Goal: Task Accomplishment & Management: Manage account settings

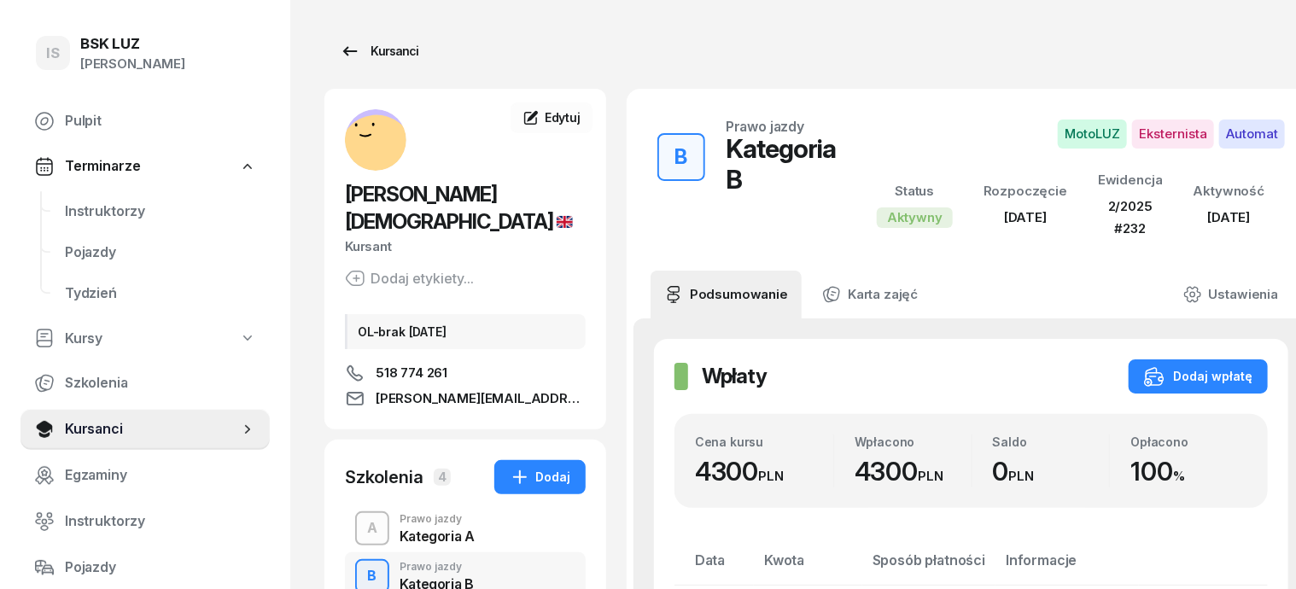
click at [351, 49] on div "Kursanci" at bounding box center [379, 51] width 79 height 20
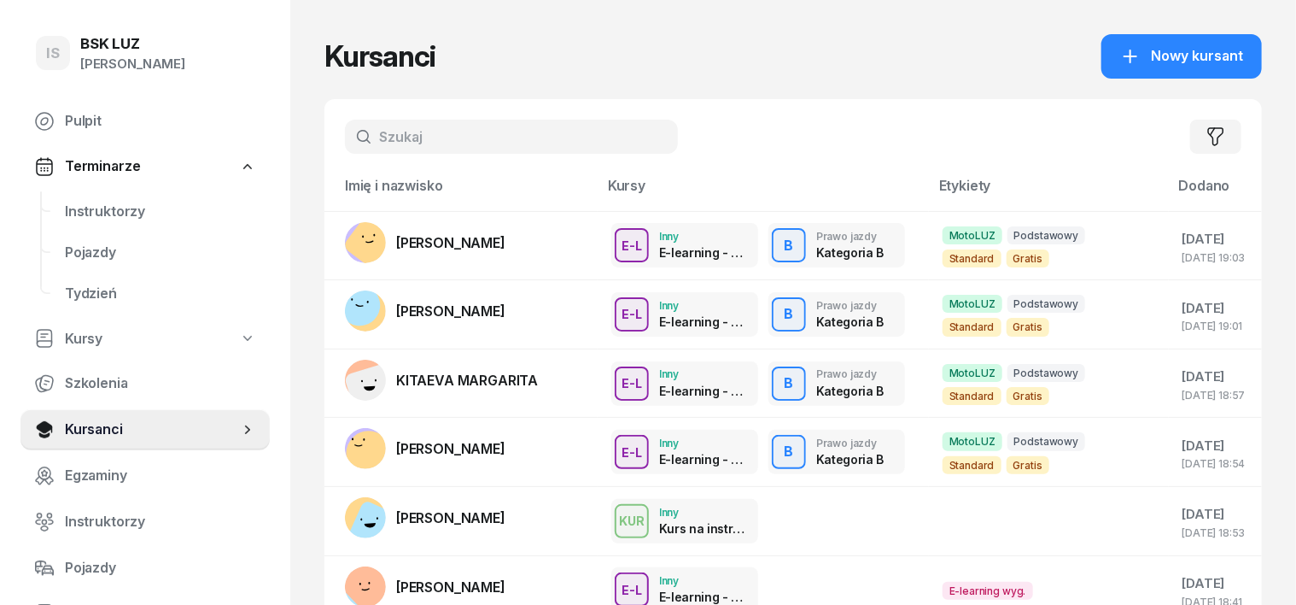
click at [370, 131] on input "text" at bounding box center [511, 137] width 333 height 34
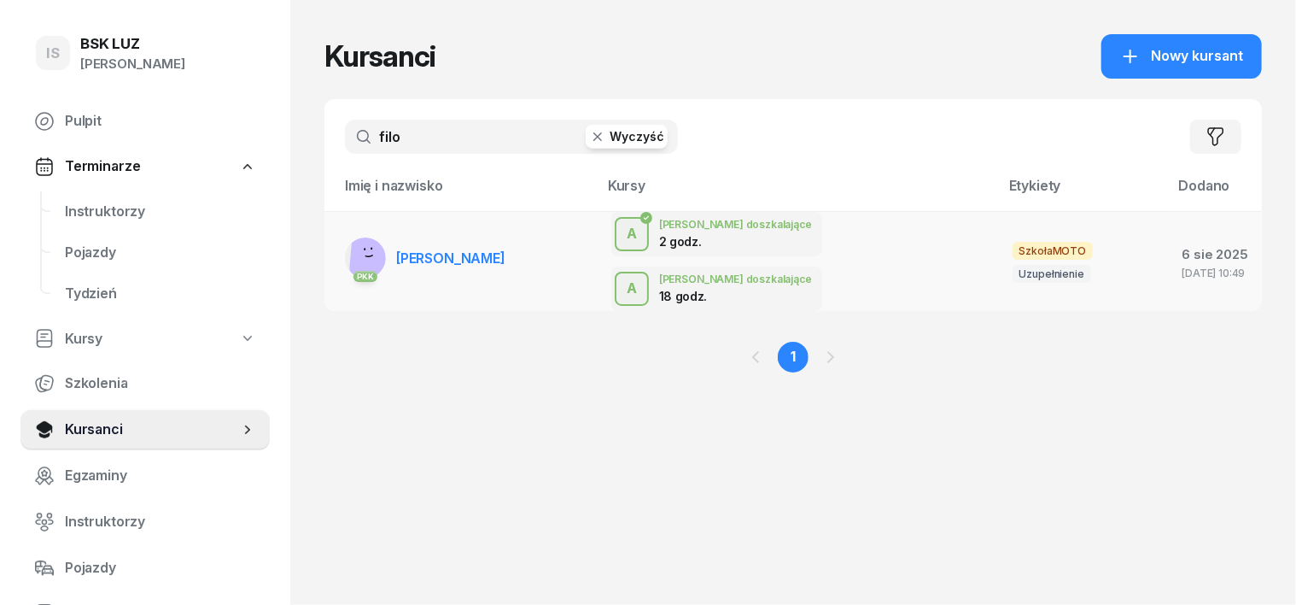
type input "filo"
click at [349, 238] on rect at bounding box center [375, 252] width 53 height 53
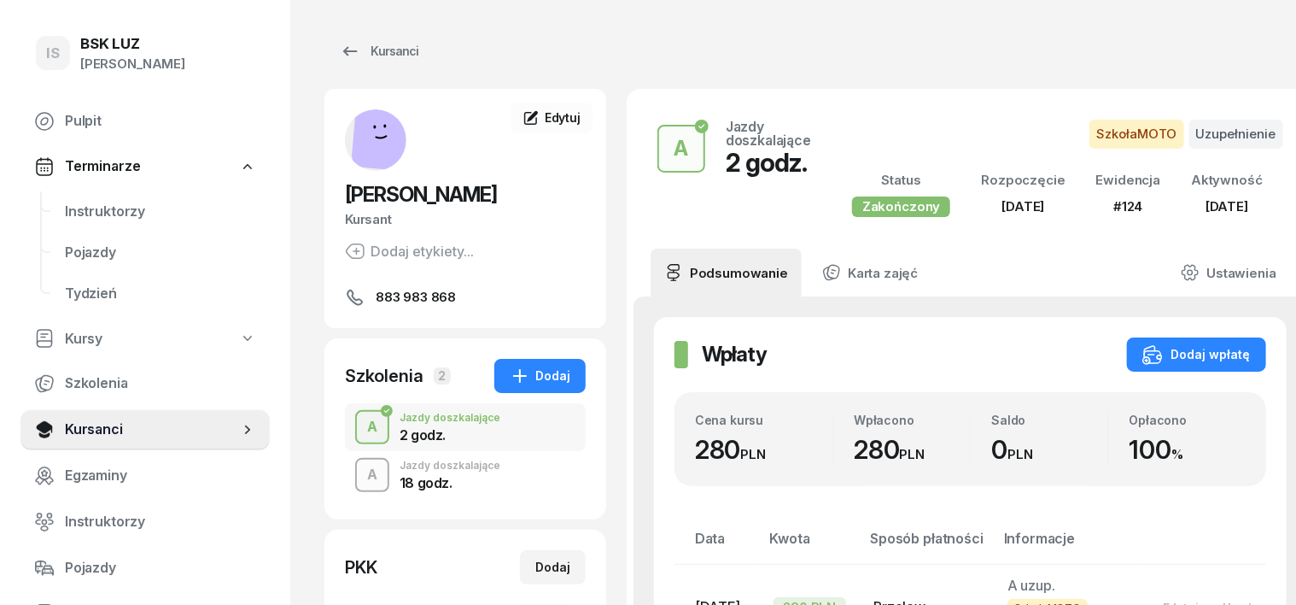
click at [360, 476] on div "A" at bounding box center [372, 474] width 24 height 29
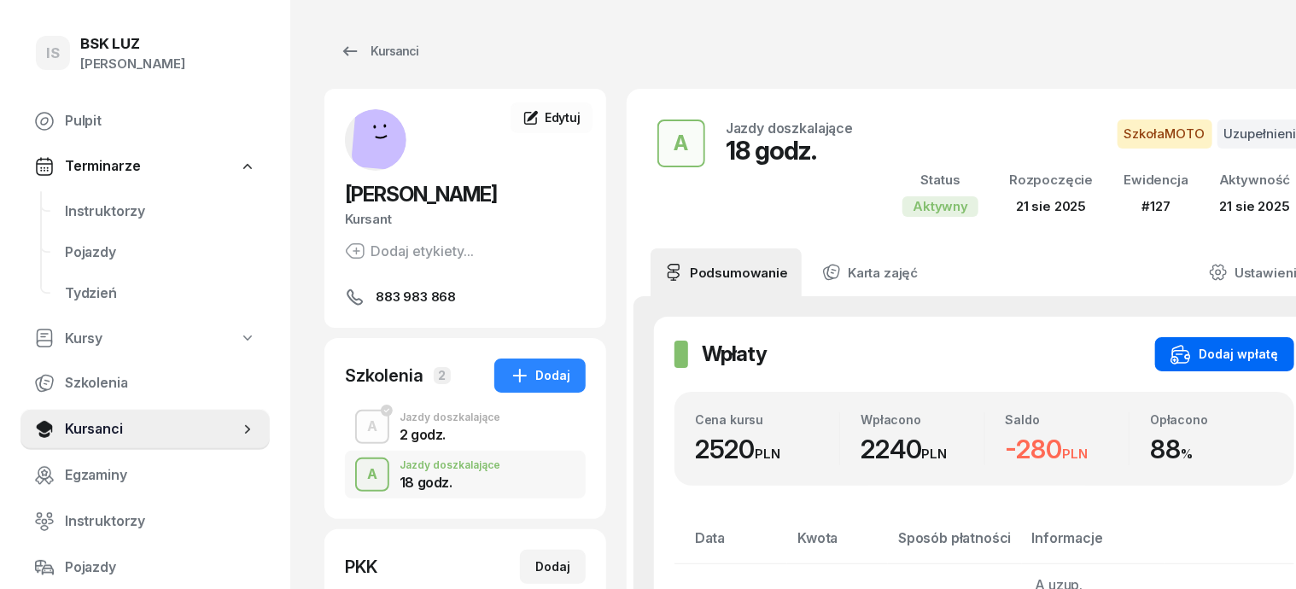
click at [1220, 346] on div "Dodaj wpłatę" at bounding box center [1225, 354] width 108 height 20
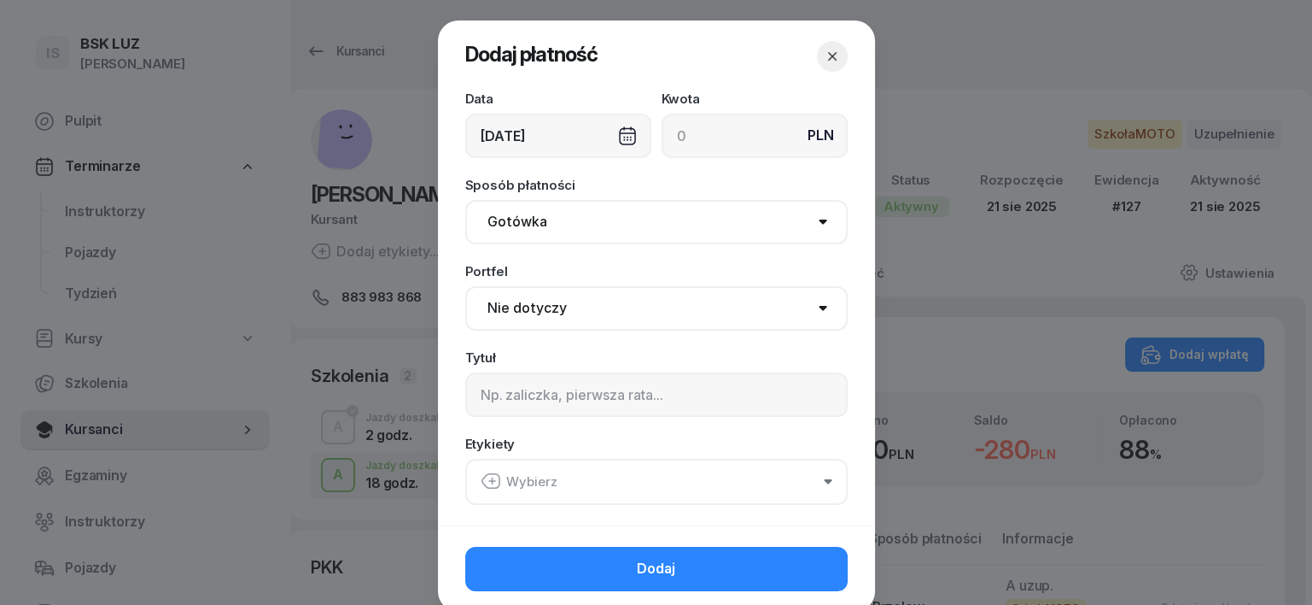
click at [947, 44] on div at bounding box center [656, 302] width 1312 height 605
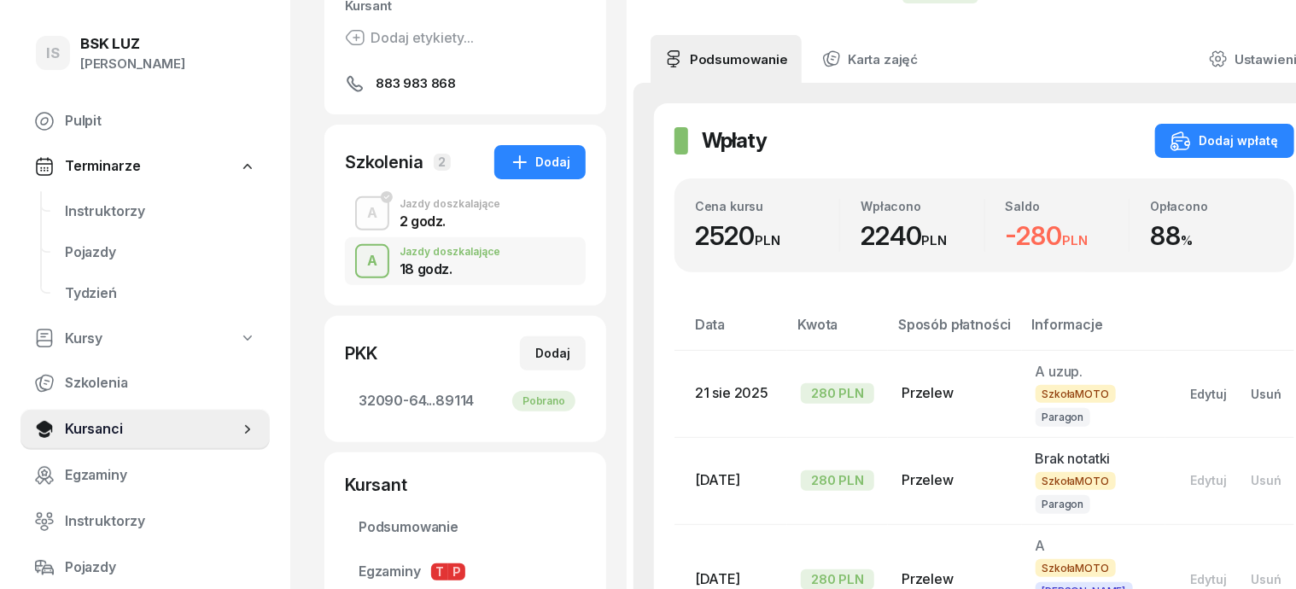
scroll to position [106, 0]
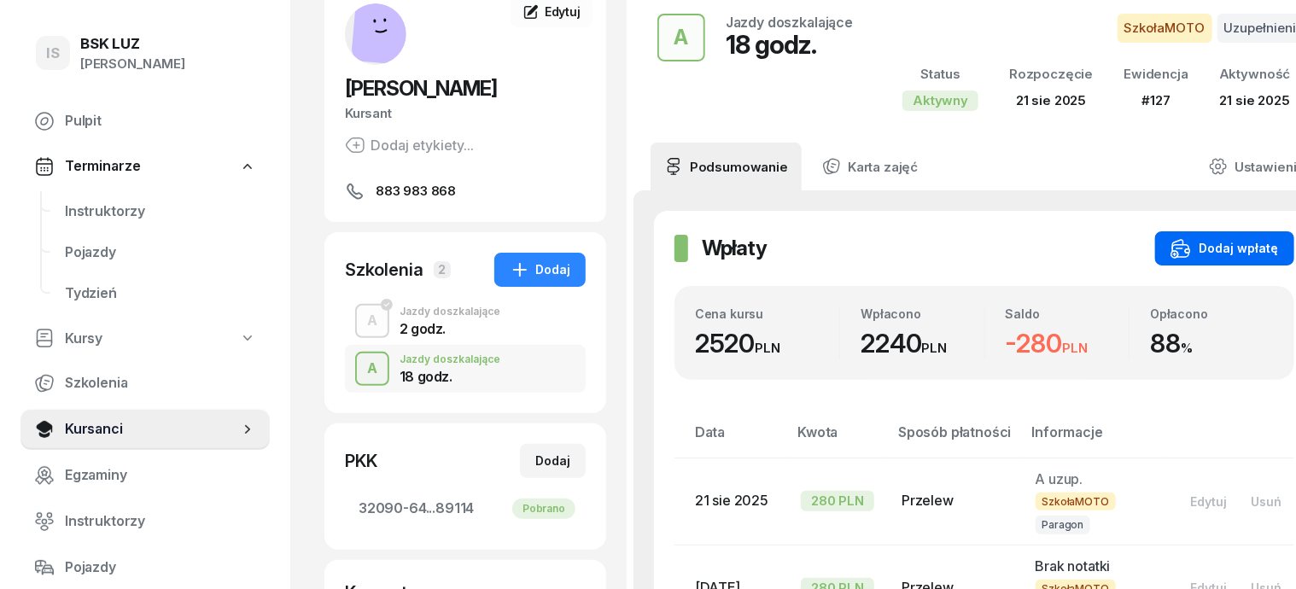
click at [1219, 244] on div "Dodaj wpłatę" at bounding box center [1225, 248] width 108 height 20
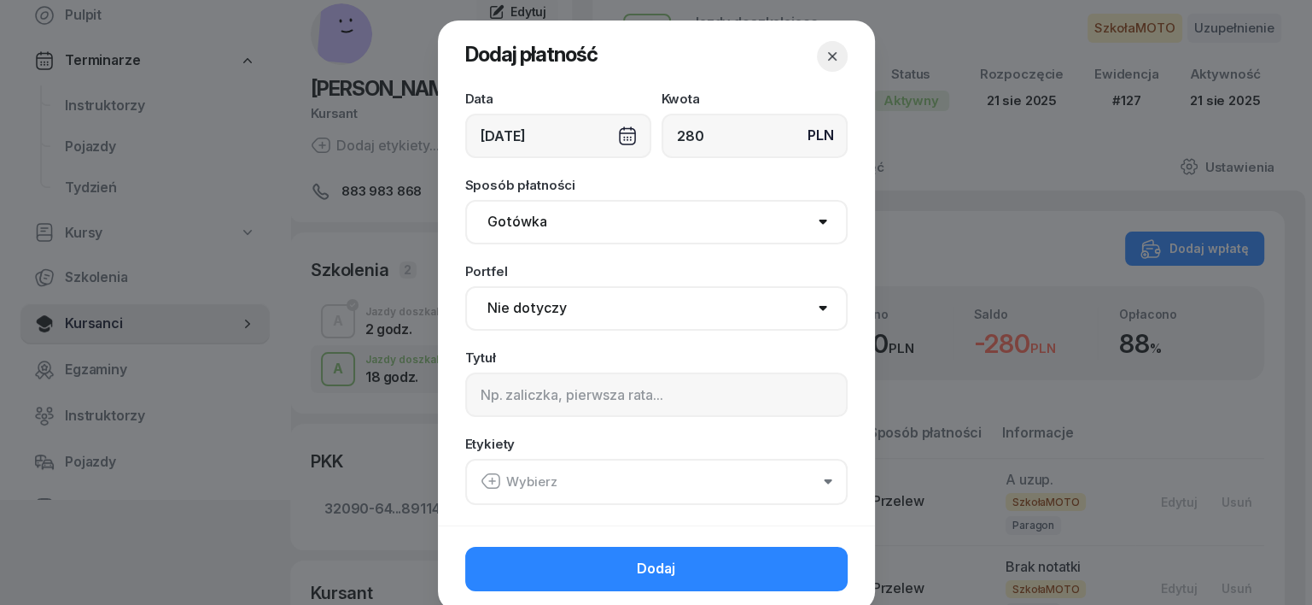
type input "280"
click at [511, 226] on select "Gotówka Karta Przelew Płatności online BLIK" at bounding box center [656, 222] width 383 height 44
select select "transfer"
click at [465, 200] on select "Gotówka Karta Przelew Płatności online BLIK" at bounding box center [656, 222] width 383 height 44
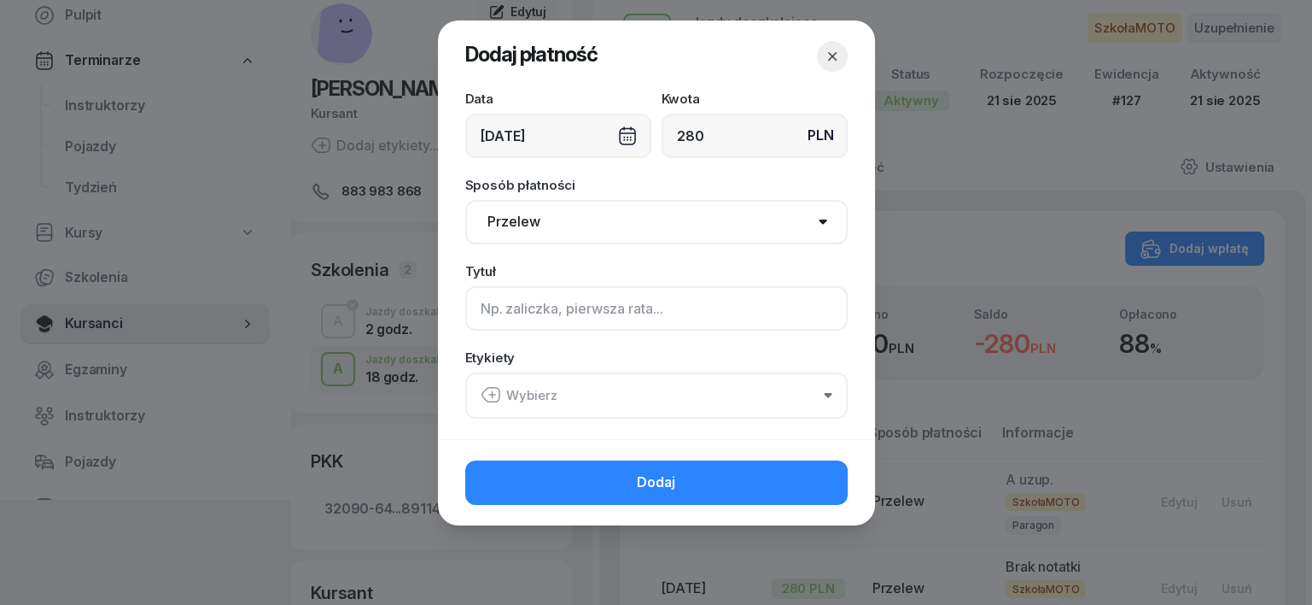
click at [502, 319] on input at bounding box center [656, 308] width 383 height 44
type input "a"
type input "A"
click at [490, 385] on icon "button" at bounding box center [491, 394] width 20 height 20
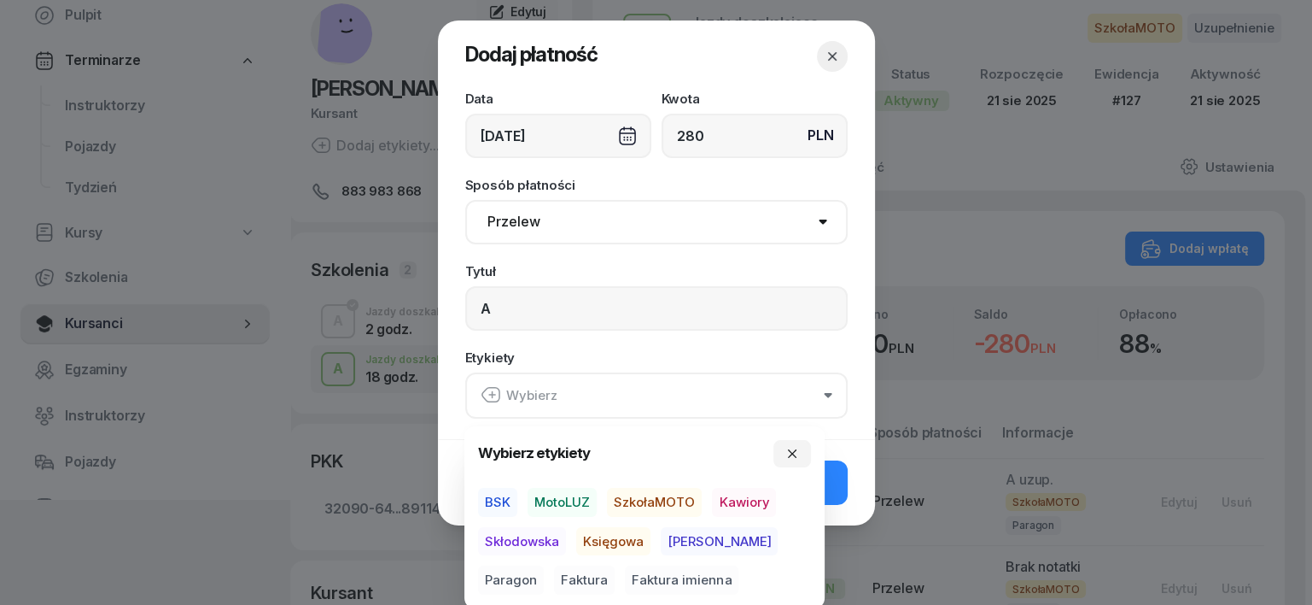
click at [666, 493] on span "SzkołaMOTO" at bounding box center [654, 502] width 95 height 29
click at [680, 541] on span "[PERSON_NAME]" at bounding box center [719, 540] width 117 height 29
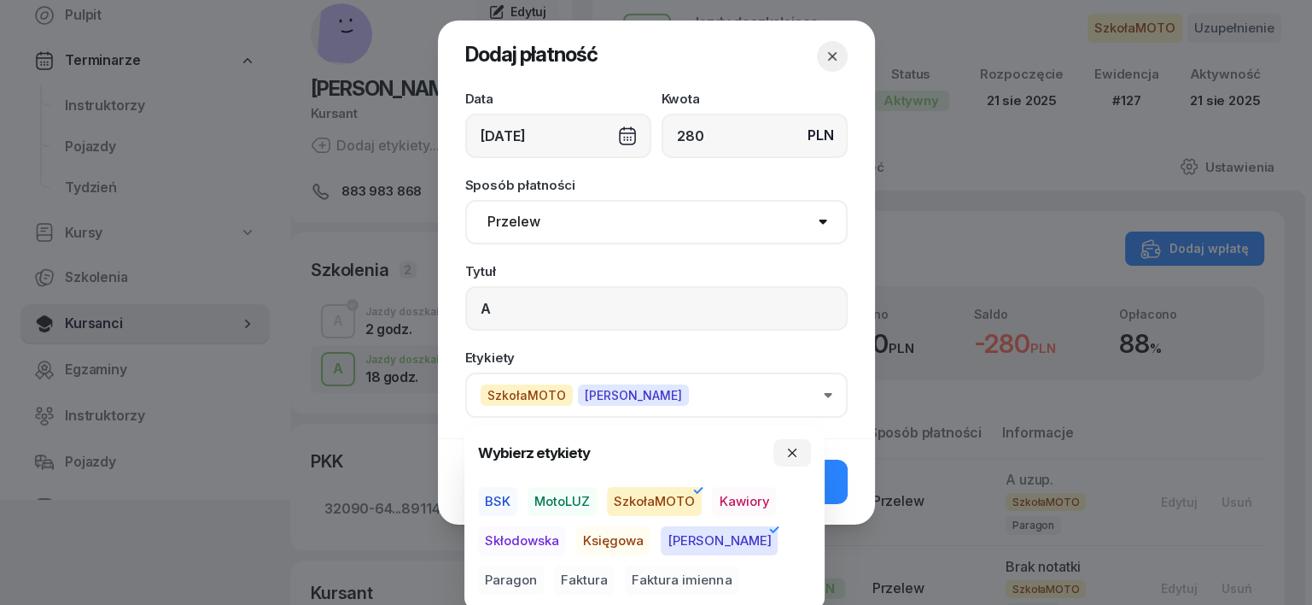
click at [544, 565] on span "Paragon" at bounding box center [511, 579] width 66 height 29
click at [793, 458] on icon "button" at bounding box center [793, 453] width 14 height 14
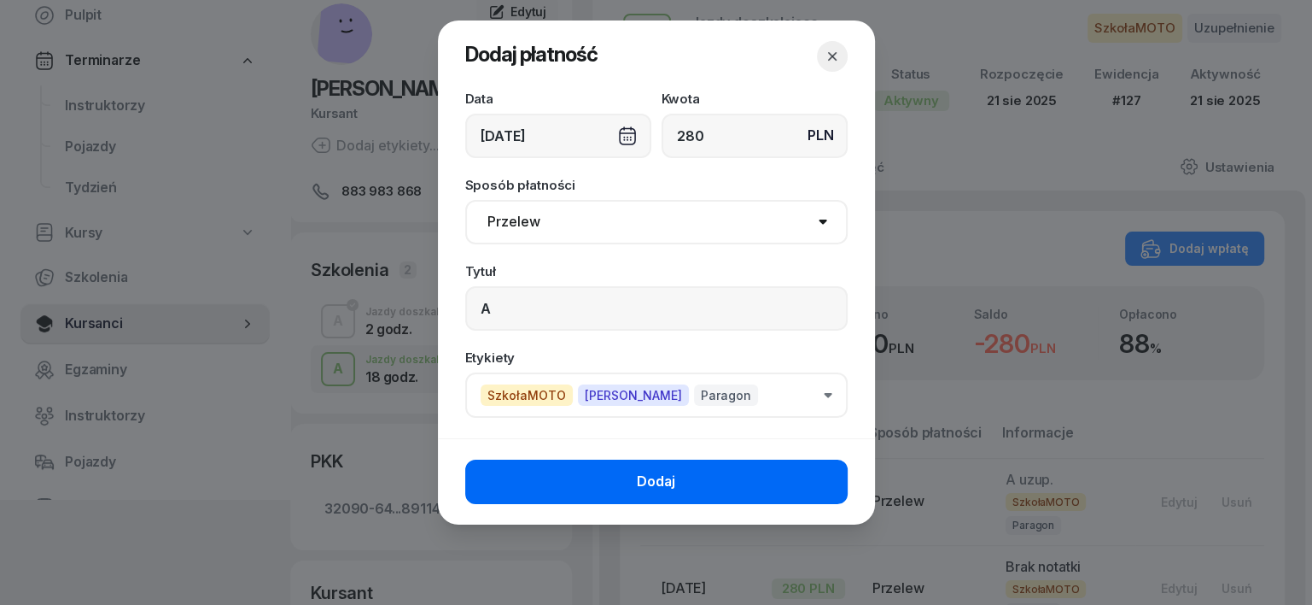
click at [827, 482] on button "Dodaj" at bounding box center [656, 481] width 383 height 44
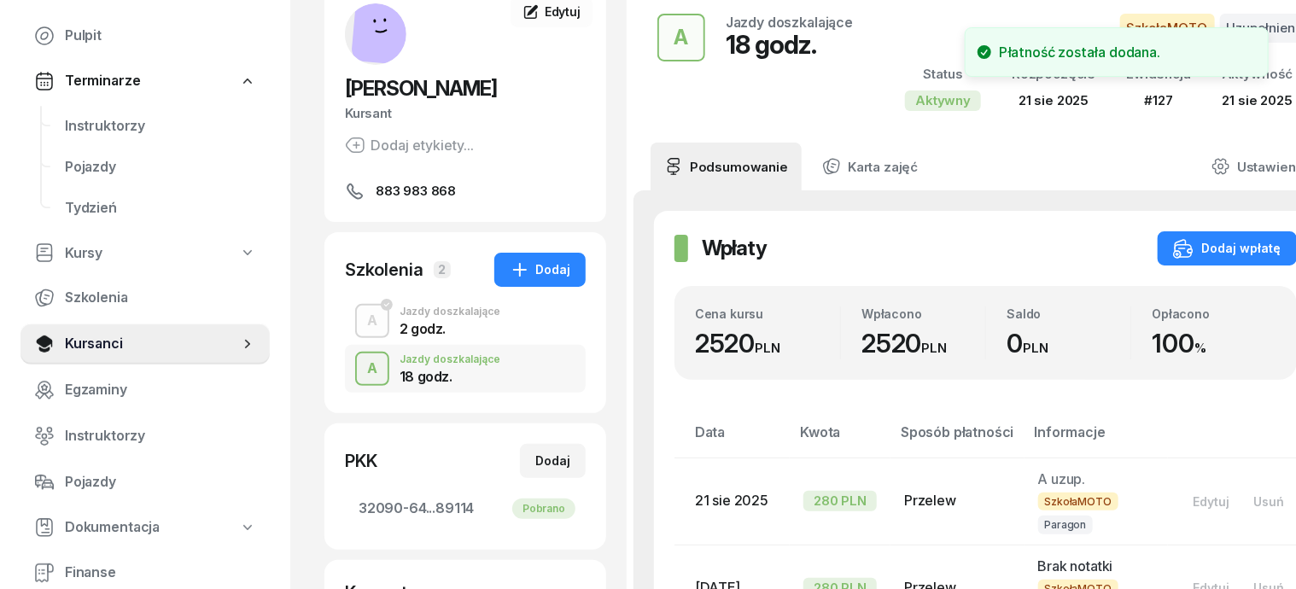
scroll to position [213, 0]
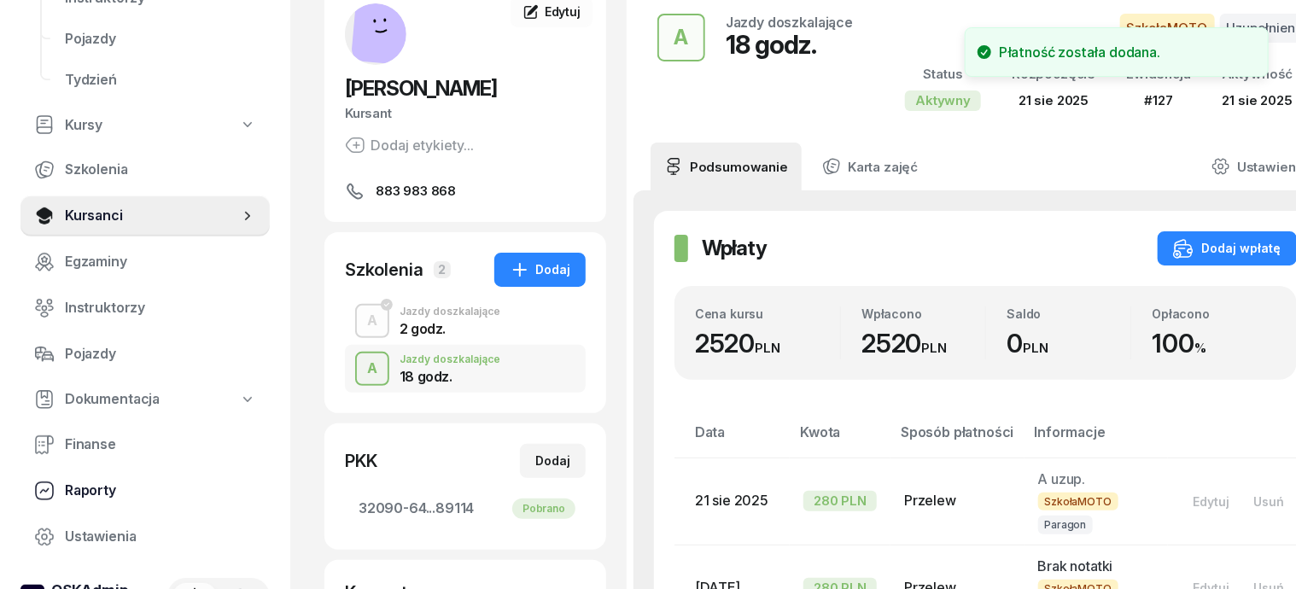
click at [86, 488] on span "Raporty" at bounding box center [160, 491] width 191 height 22
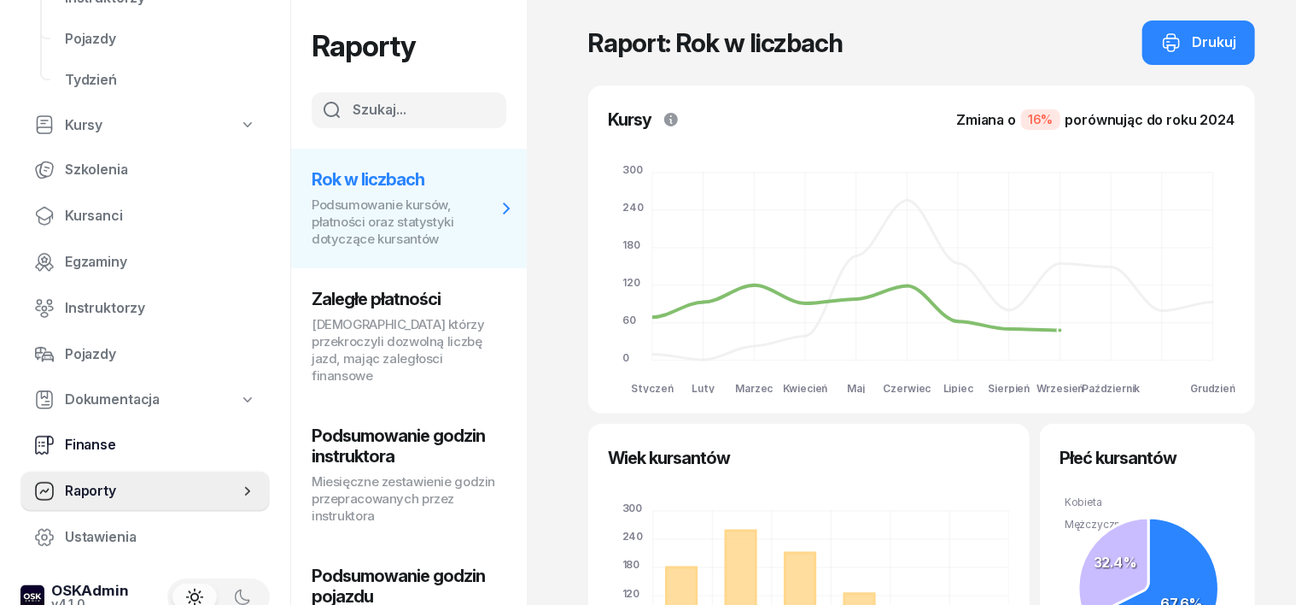
click at [97, 451] on span "Finanse" at bounding box center [160, 445] width 191 height 22
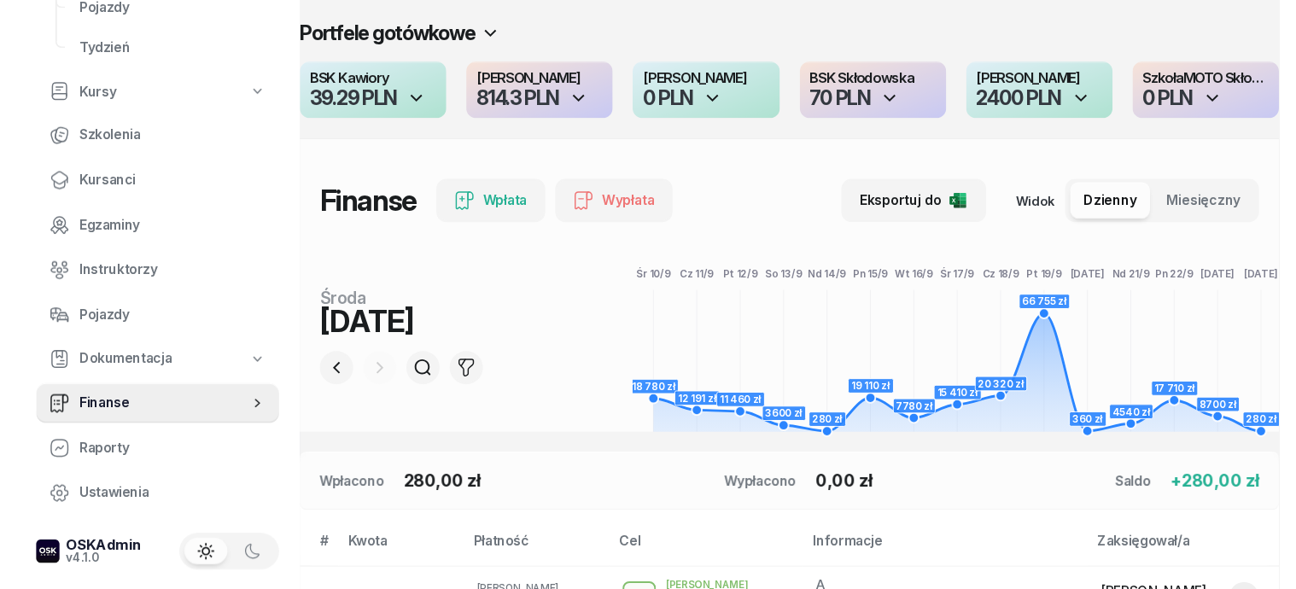
scroll to position [213, 0]
